Goal: Find specific page/section: Find specific page/section

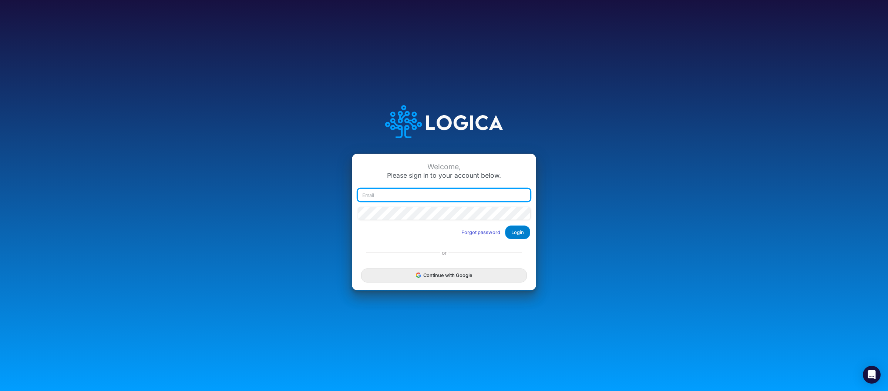
type input "[PERSON_NAME][EMAIL_ADDRESS][DOMAIN_NAME]"
click at [513, 232] on button "Login" at bounding box center [517, 232] width 25 height 14
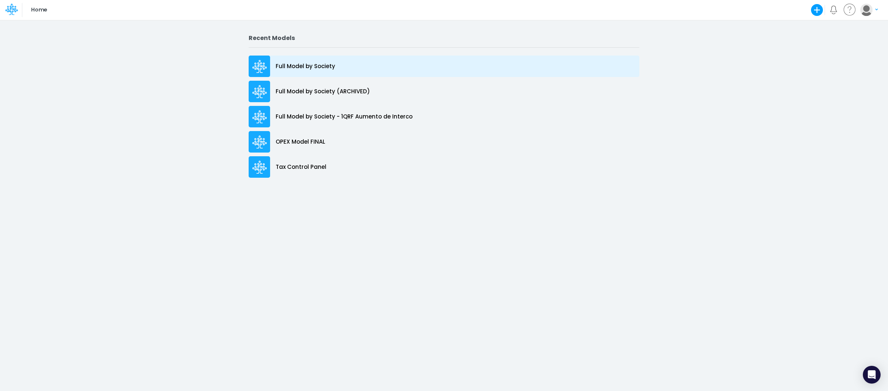
click at [293, 68] on p "Full Model by Society" at bounding box center [306, 66] width 60 height 9
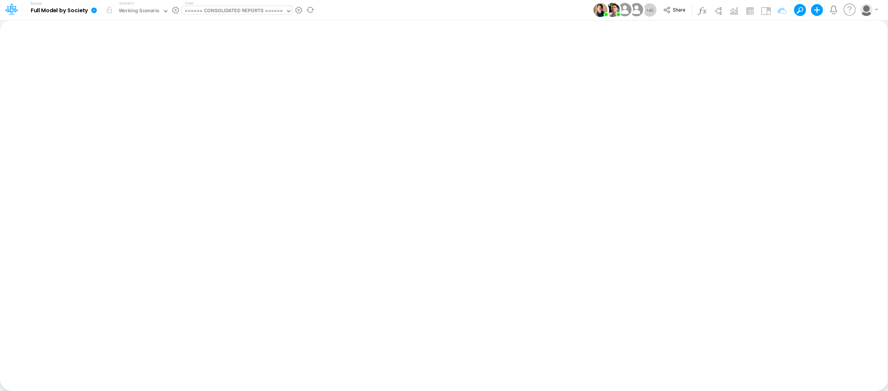
click at [214, 10] on div "====== CONSOLIDATED REPORTS ======" at bounding box center [234, 11] width 98 height 9
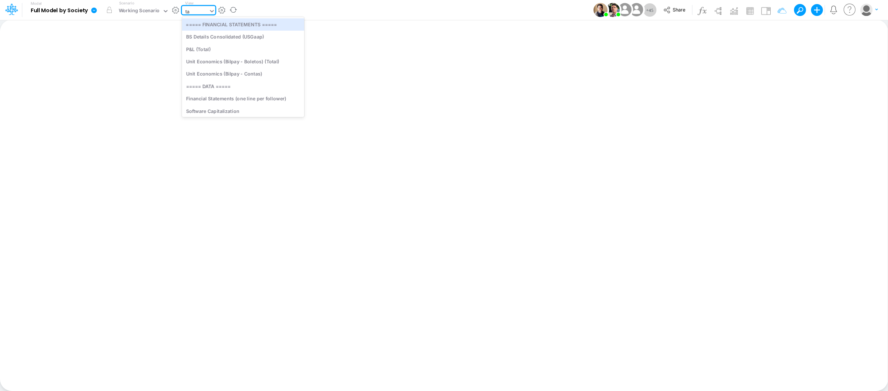
type input "tax"
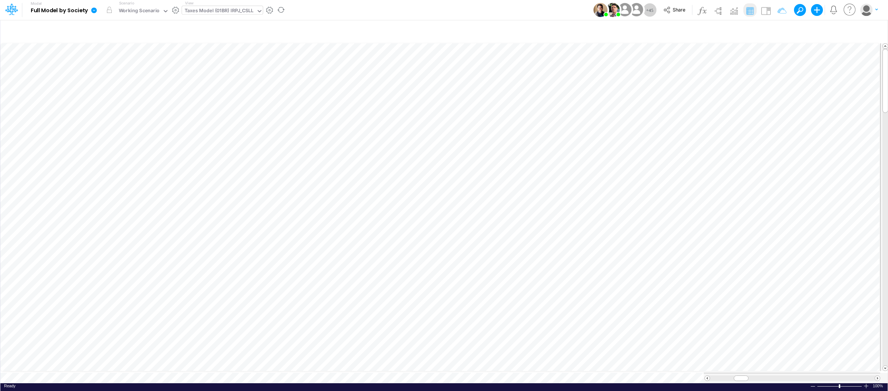
scroll to position [0, 0]
click at [157, 11] on div "Working Scenario" at bounding box center [139, 11] width 41 height 9
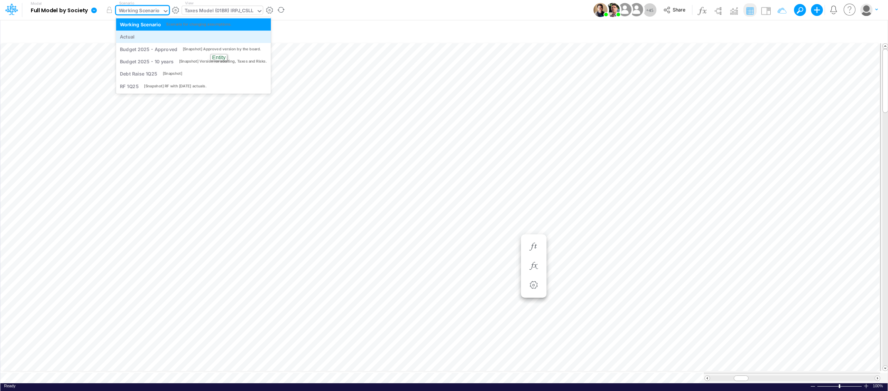
click at [143, 37] on div "Actual" at bounding box center [193, 36] width 147 height 7
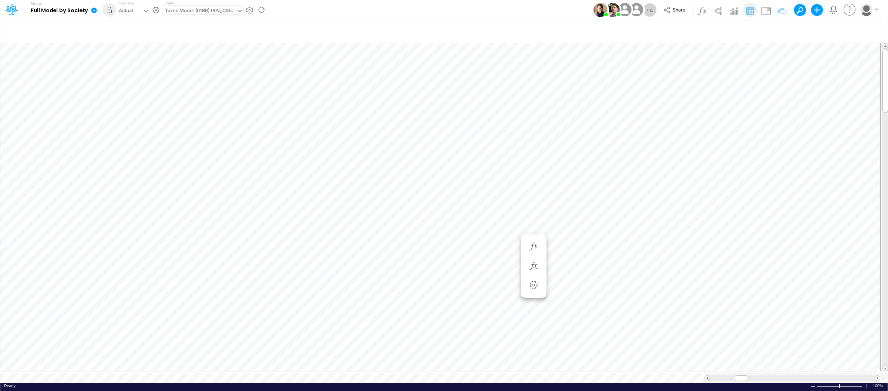
scroll to position [0, 0]
click at [113, 10] on button "button" at bounding box center [109, 9] width 13 height 13
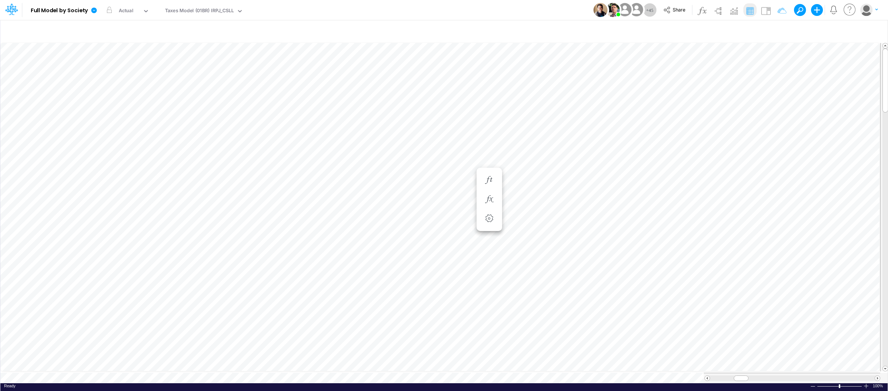
scroll to position [0, 0]
click at [205, 12] on div "Taxes Model (01BR) IRPJ_CSLL" at bounding box center [199, 11] width 69 height 9
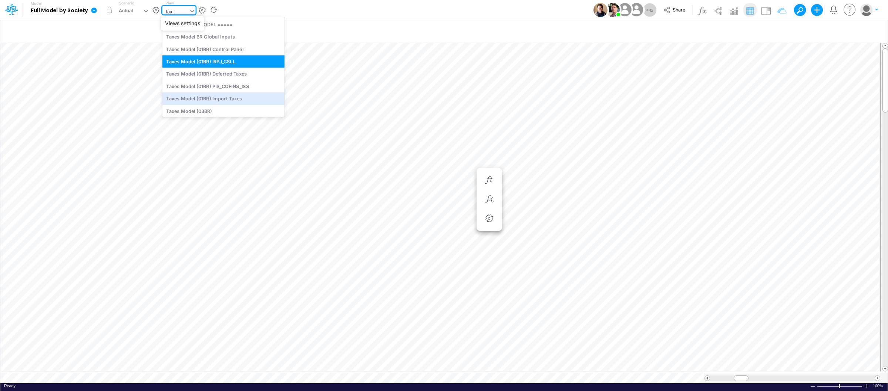
scroll to position [5, 0]
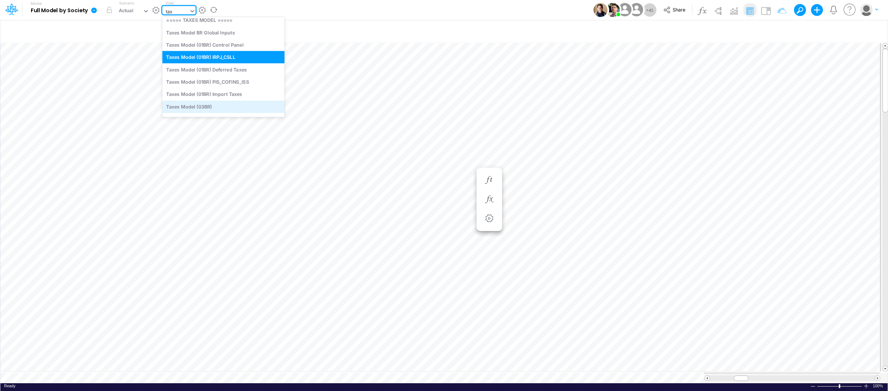
type input "tax"
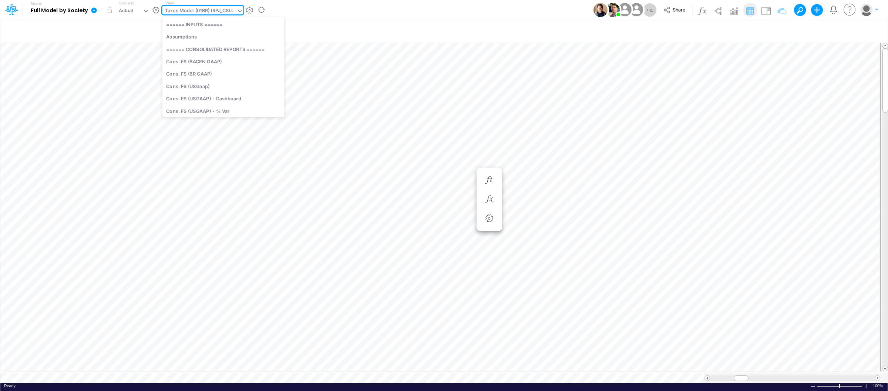
click at [238, 10] on icon at bounding box center [239, 11] width 7 height 7
click at [219, 58] on div "Taxes Model (03BR)" at bounding box center [223, 61] width 122 height 12
click at [866, 384] on div at bounding box center [866, 386] width 6 height 6
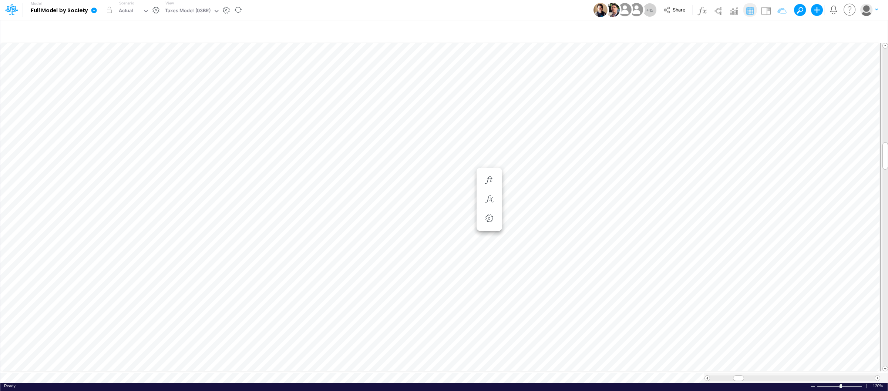
scroll to position [0, 0]
